Goal: Task Accomplishment & Management: Use online tool/utility

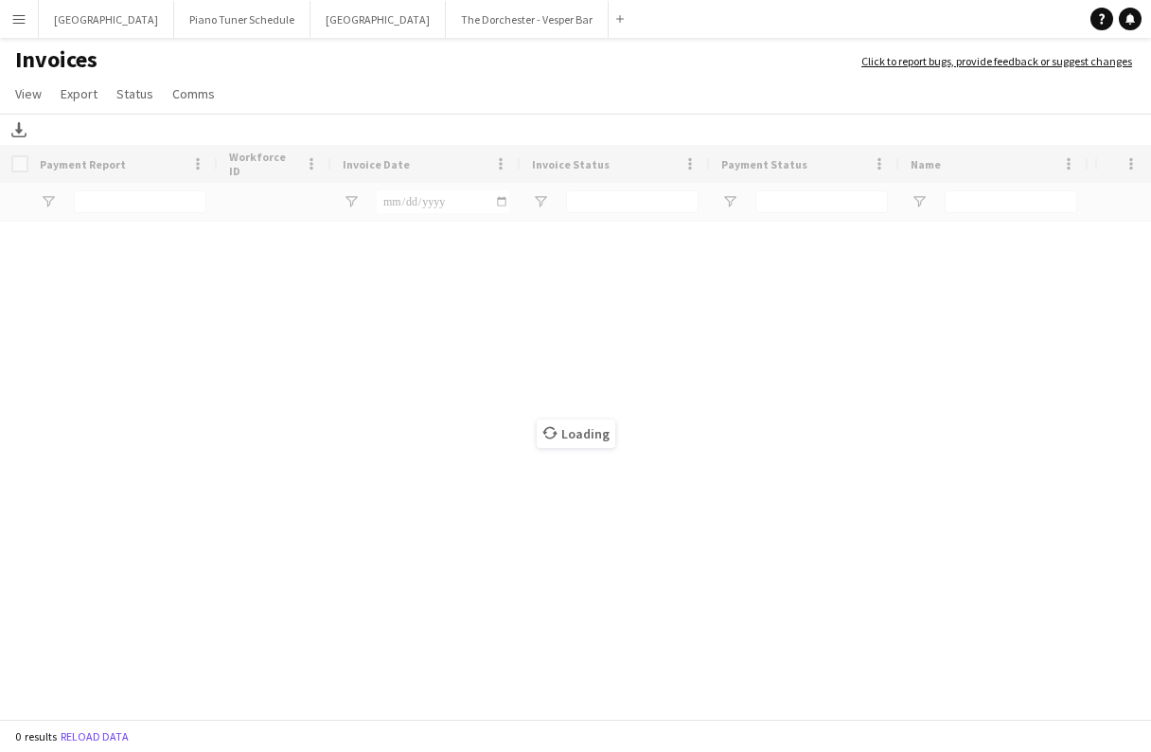
click at [13, 24] on app-icon "Menu" at bounding box center [18, 18] width 15 height 15
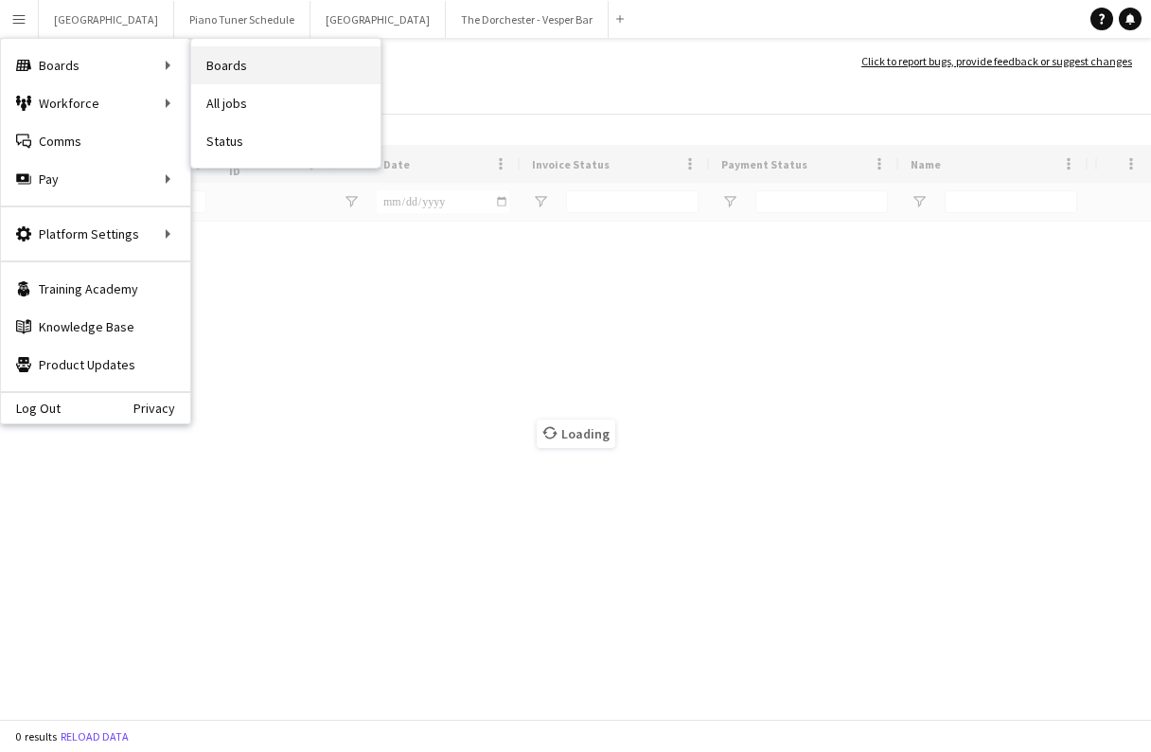
click at [229, 73] on link "Boards" at bounding box center [285, 65] width 189 height 38
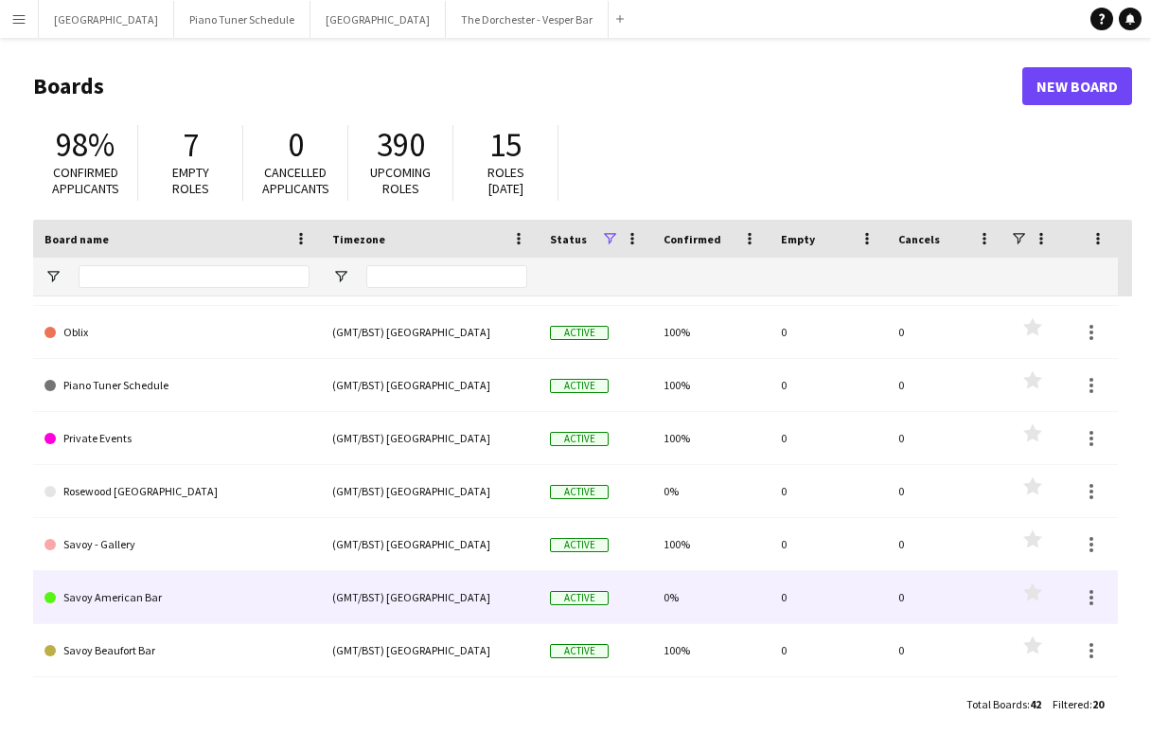
scroll to position [259, 0]
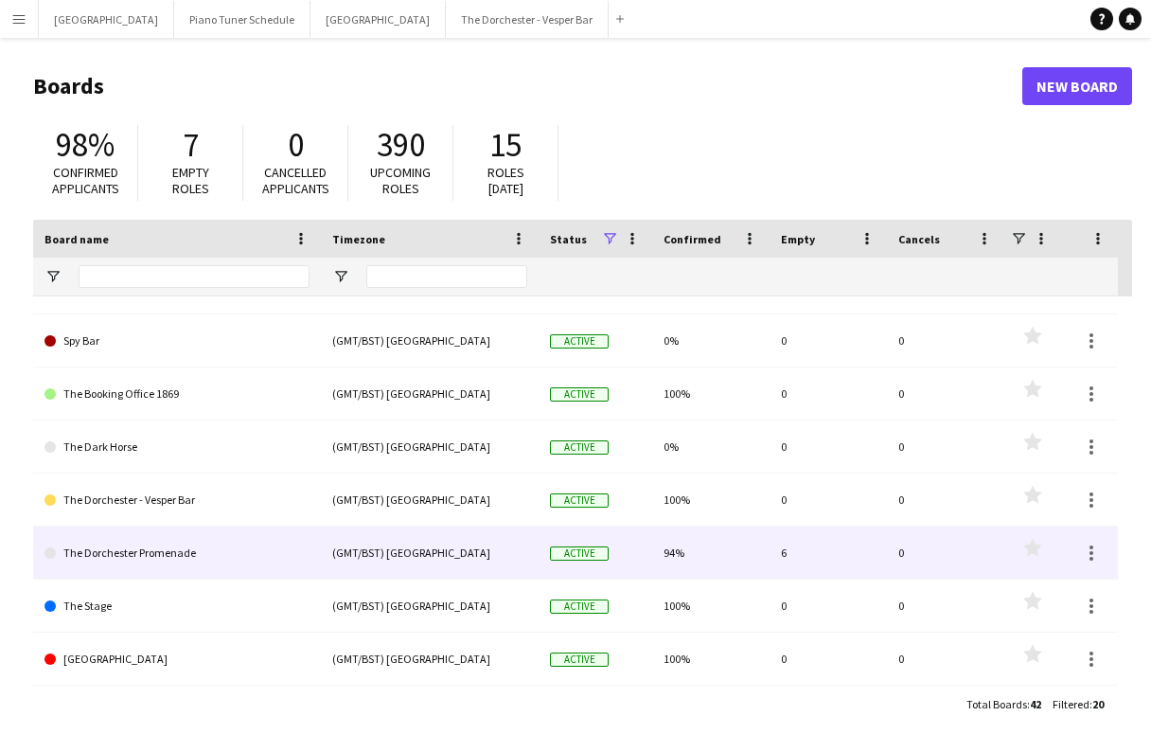
click at [223, 545] on link "The Dorchester Promenade" at bounding box center [177, 552] width 265 height 53
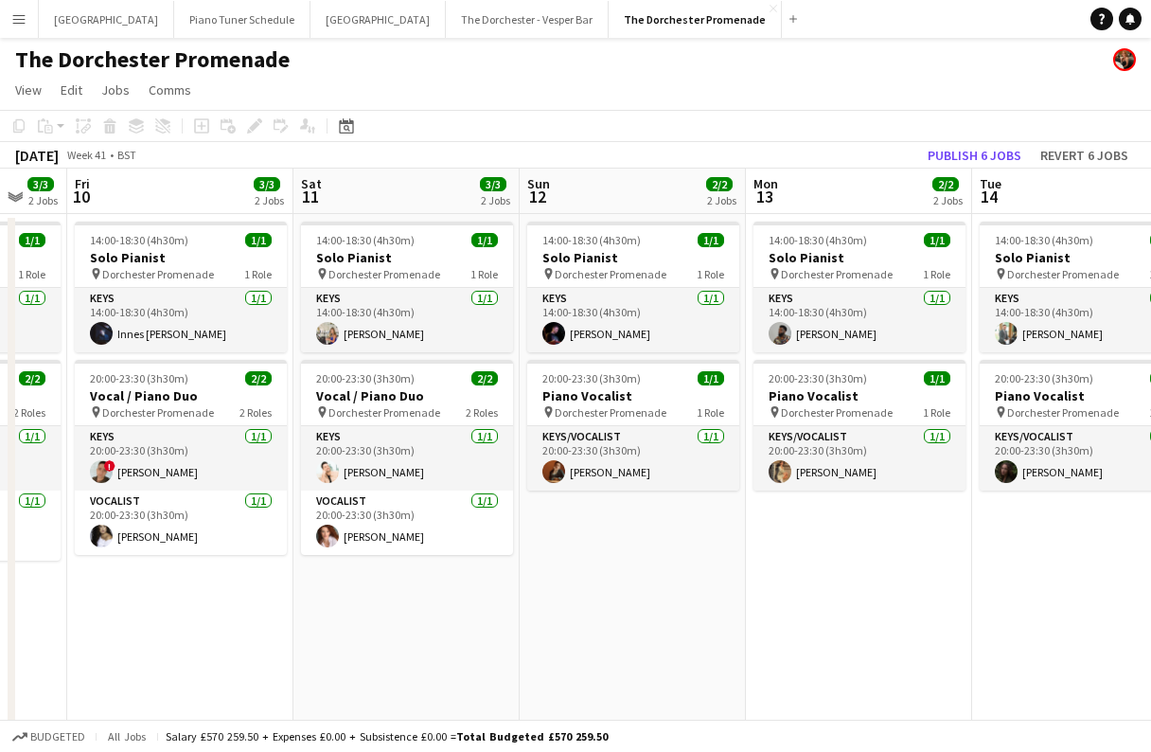
click at [14, 33] on button "Menu" at bounding box center [19, 19] width 38 height 38
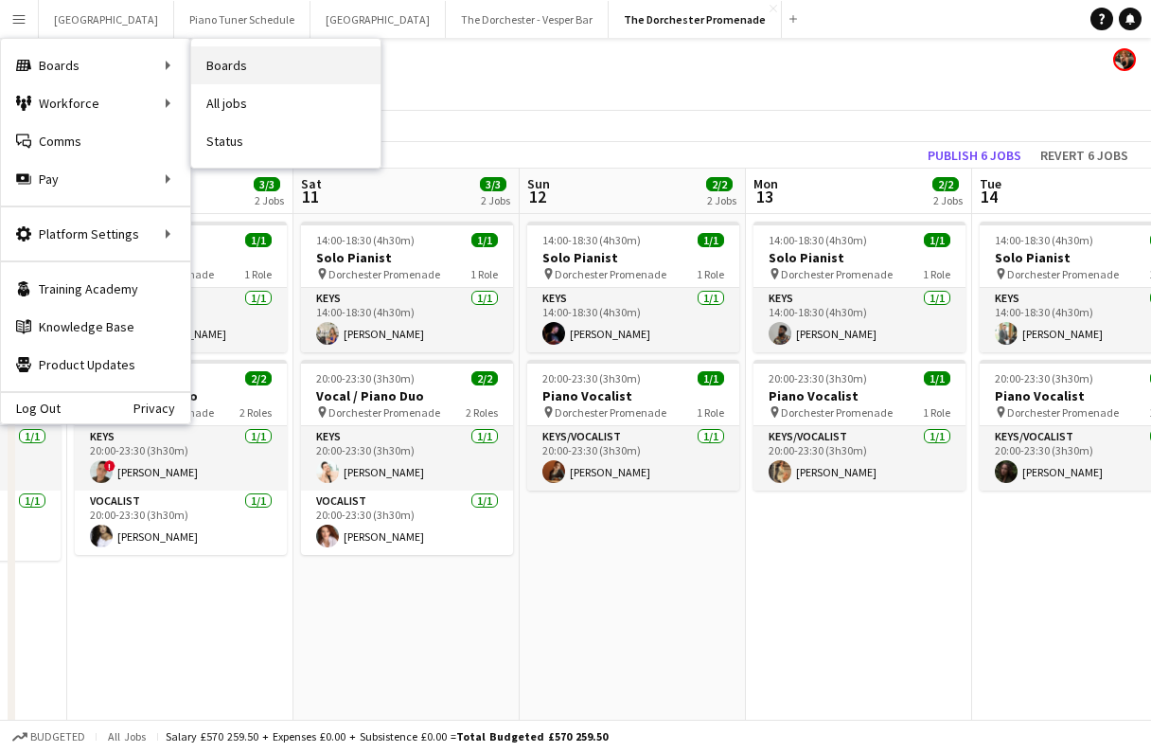
click at [219, 61] on link "Boards" at bounding box center [285, 65] width 189 height 38
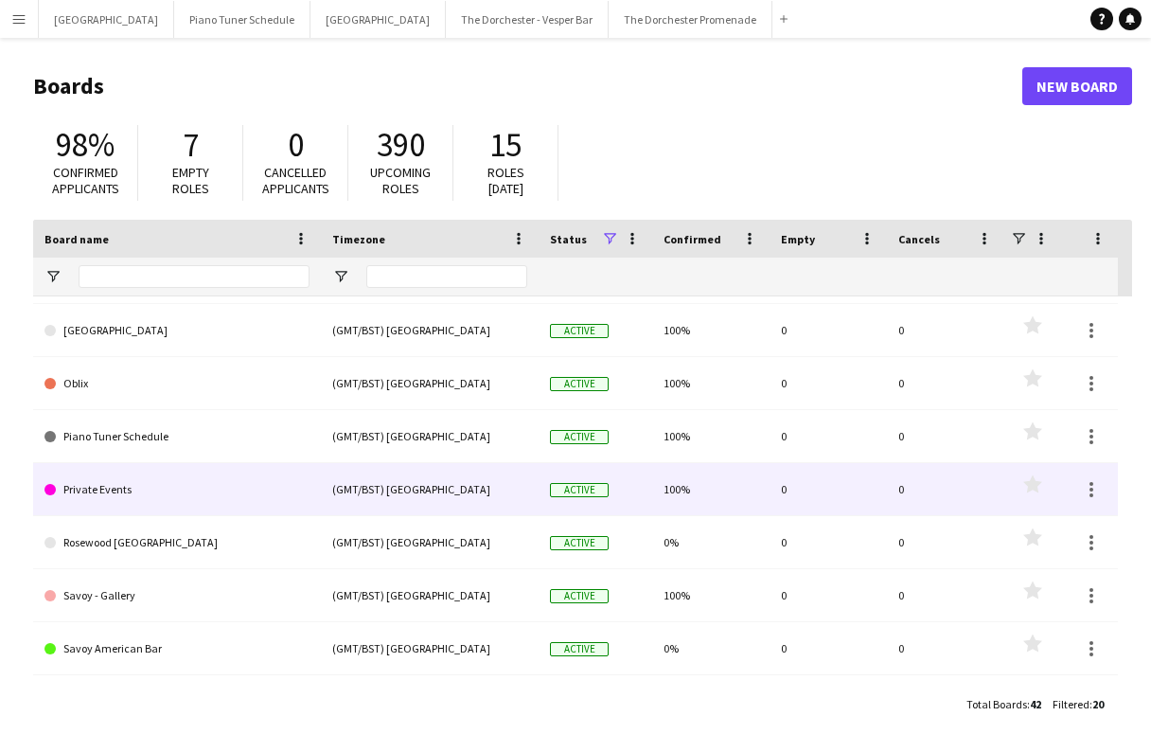
click at [162, 509] on link "Private Events" at bounding box center [177, 489] width 265 height 53
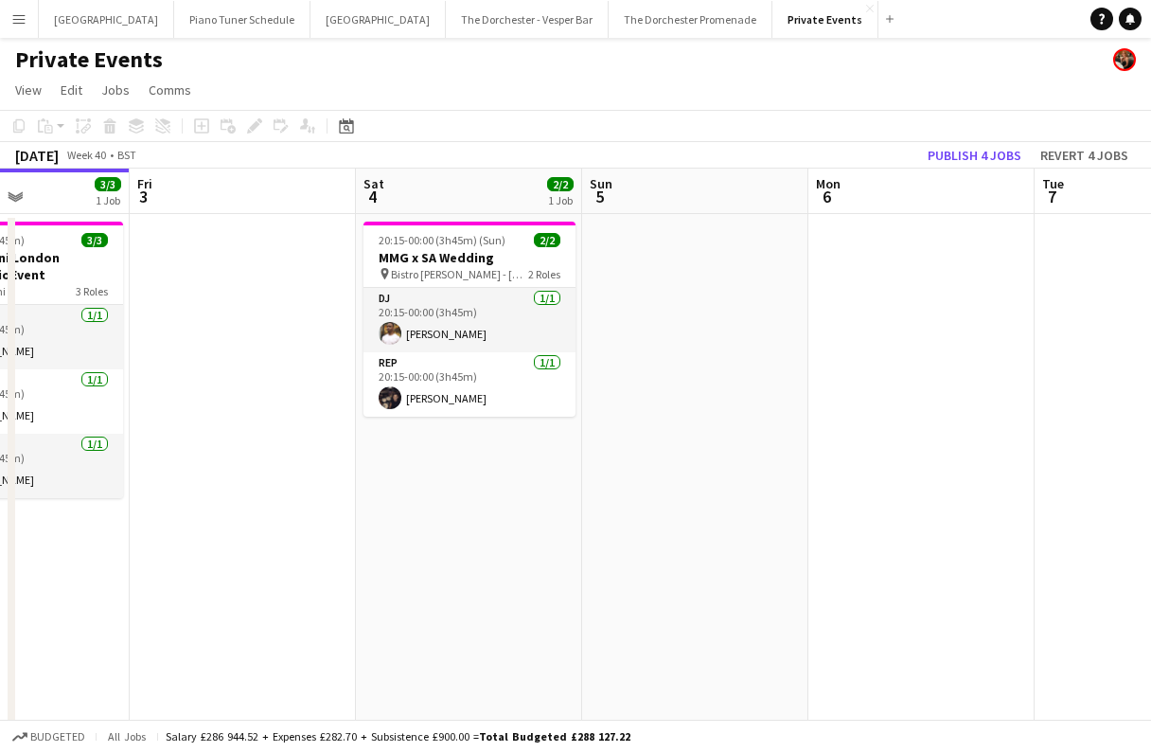
click at [15, 16] on app-icon "Menu" at bounding box center [18, 18] width 15 height 15
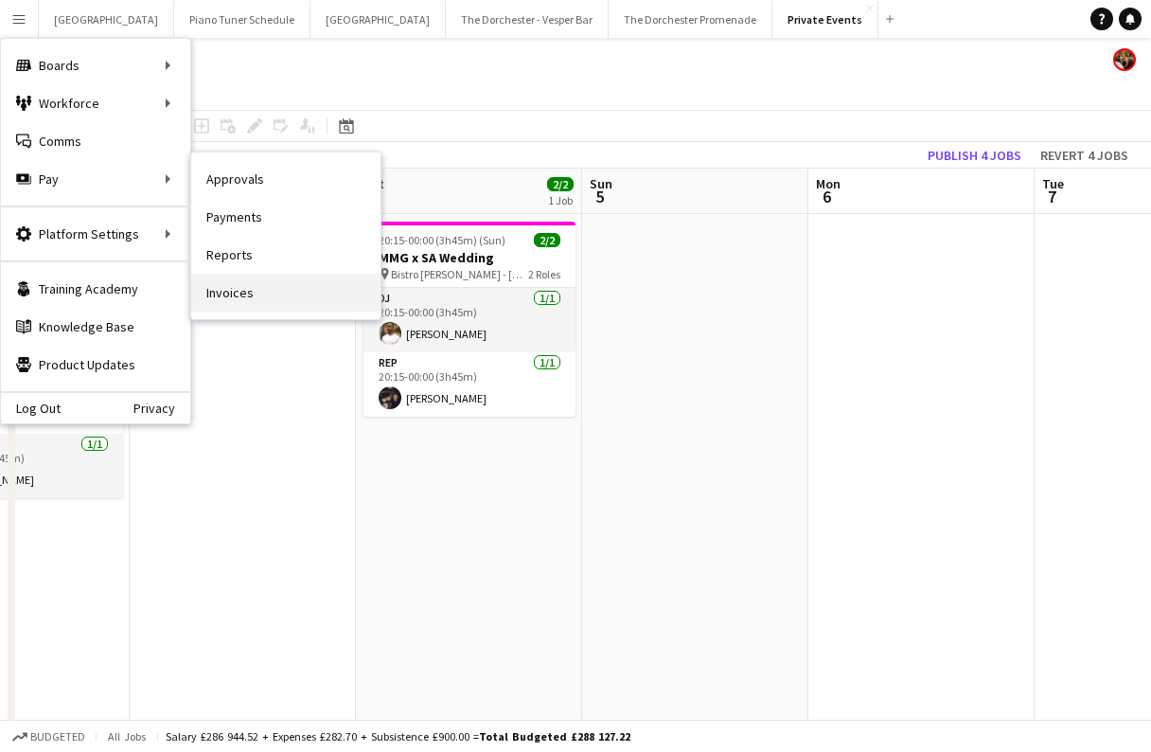
click at [223, 298] on link "Invoices" at bounding box center [285, 293] width 189 height 38
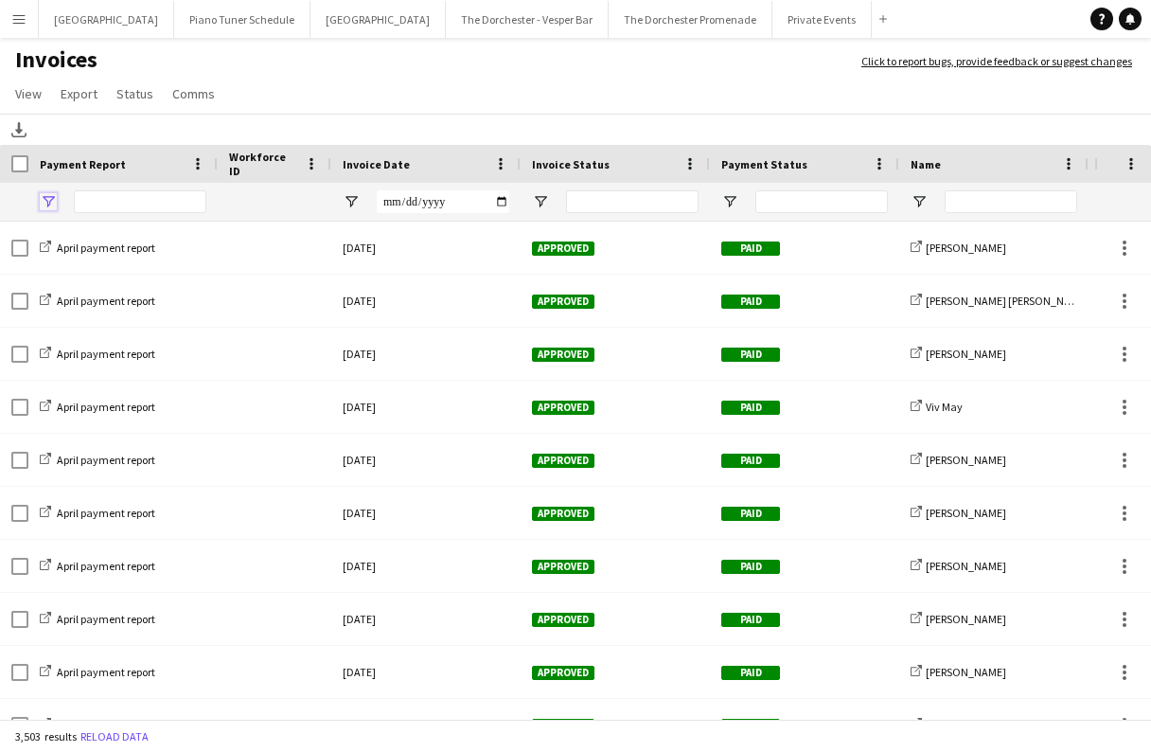
click at [51, 206] on span "Open Filter Menu" at bounding box center [48, 201] width 17 height 17
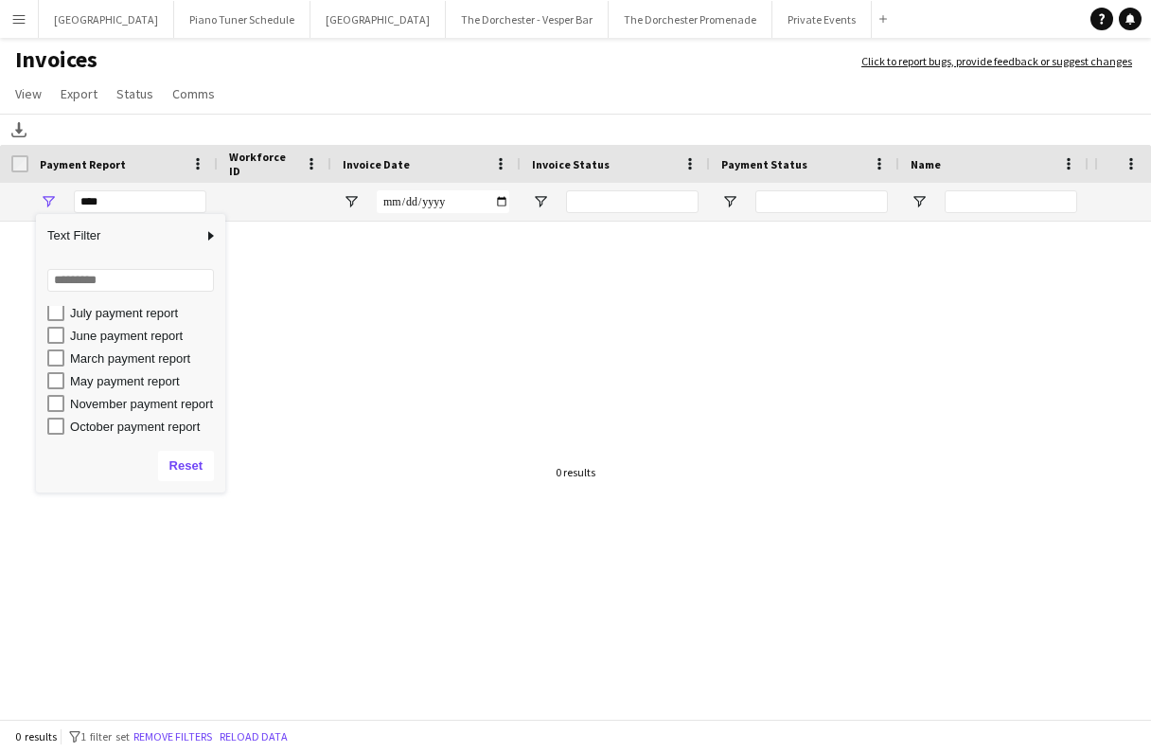
scroll to position [165, 0]
type input "**********"
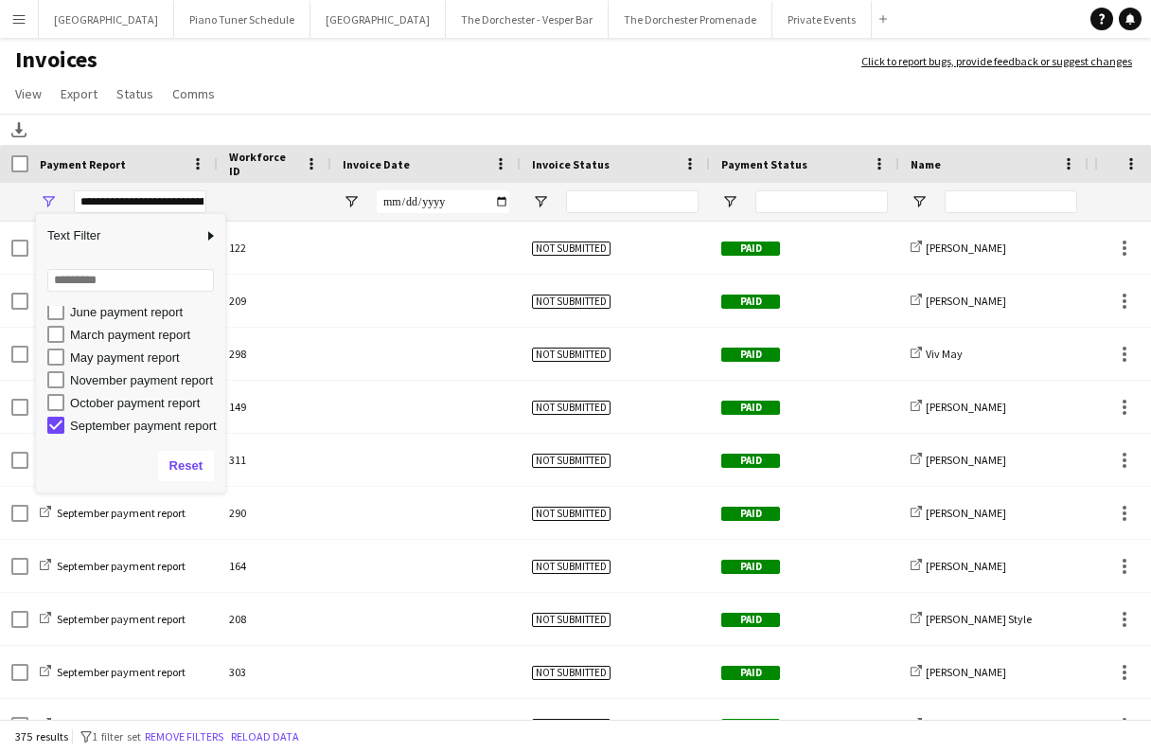
click at [257, 125] on div "Download" at bounding box center [575, 129] width 1151 height 31
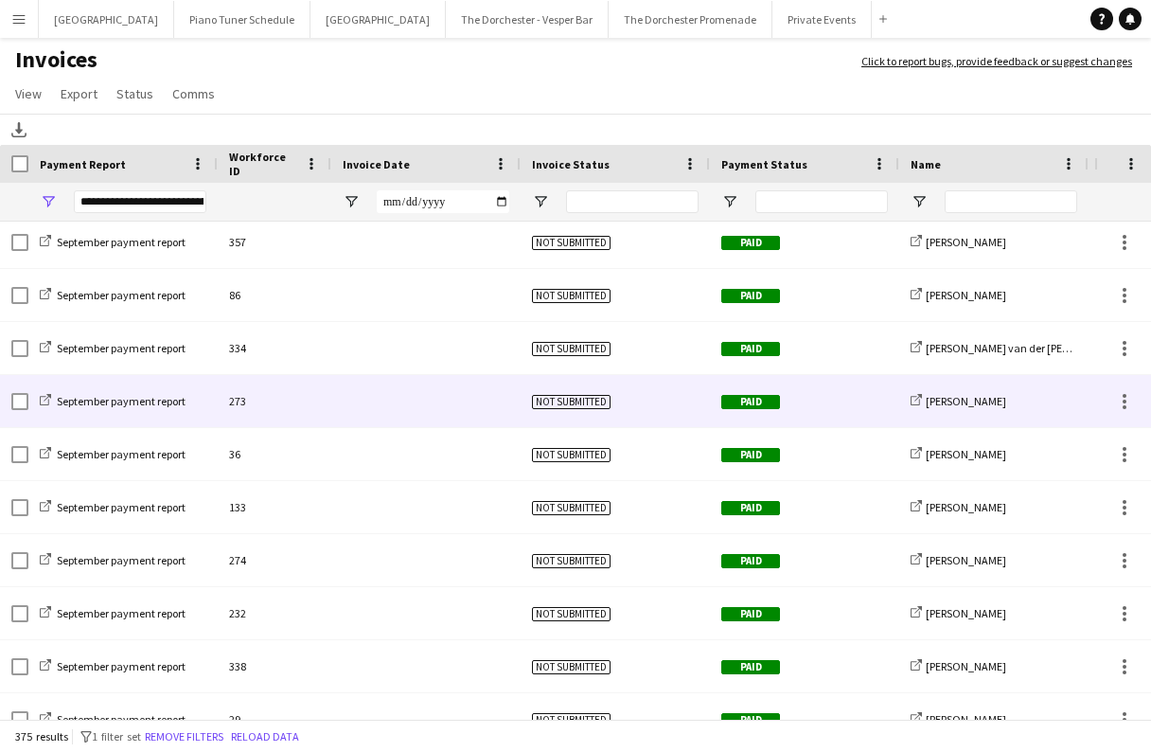
scroll to position [1170, 0]
